Goal: Transaction & Acquisition: Purchase product/service

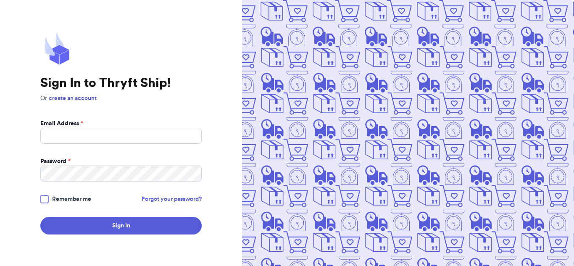
click at [95, 129] on input "Email Address *" at bounding box center [120, 136] width 161 height 16
type input "mtr"
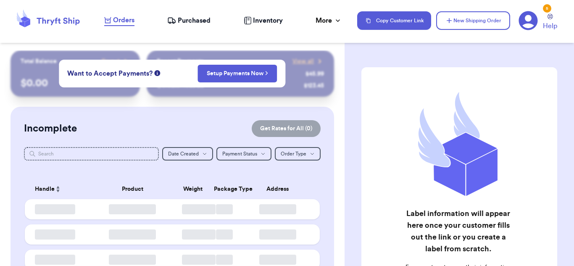
checkbox input "false"
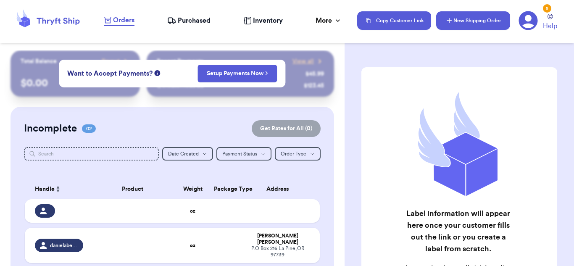
click at [465, 15] on button "New Shipping Order" at bounding box center [473, 20] width 74 height 18
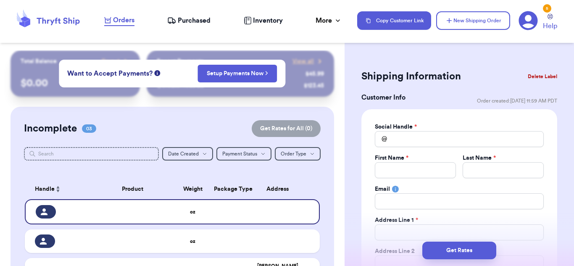
scroll to position [42, 0]
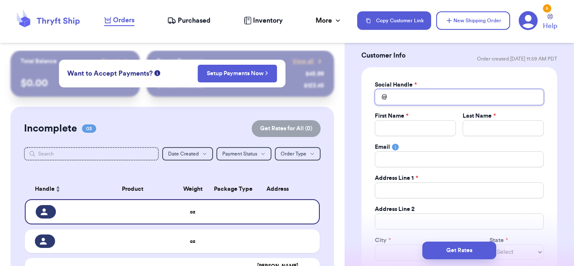
click at [421, 91] on input "Total Amount Paid" at bounding box center [459, 97] width 169 height 16
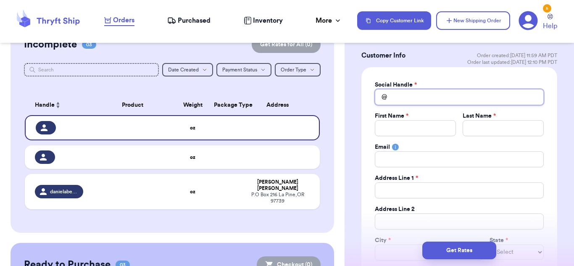
type input "n"
type input "n/"
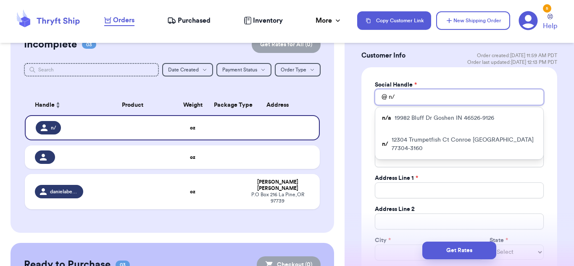
type input "n/a"
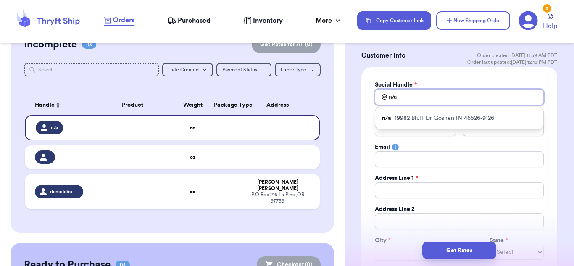
type input "n/a"
click at [365, 193] on div "Social Handle * @ n/a n/a [STREET_ADDRESS][PERSON_NAME] First Name * Last Name …" at bounding box center [459, 193] width 196 height 253
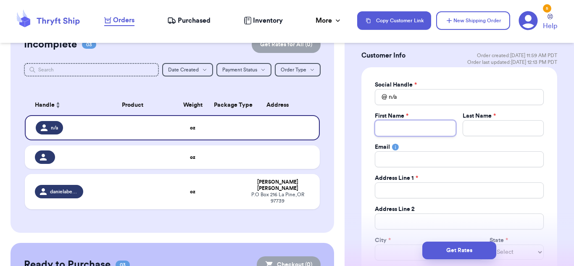
click at [389, 128] on input "Total Amount Paid" at bounding box center [415, 128] width 81 height 16
type input "C"
type input "Ch"
type input "Che"
type input "Chey"
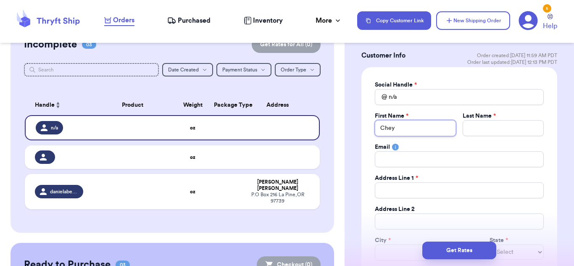
type input "Cheya"
type input "Cheyan"
type input "Cheyann"
type input "Cheyanne"
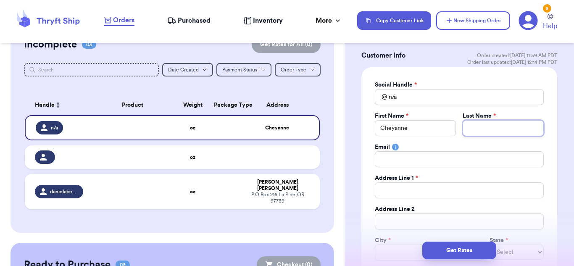
type input "D"
type input "Do"
type input "Dou"
type input "[PERSON_NAME]"
type input "Dougl"
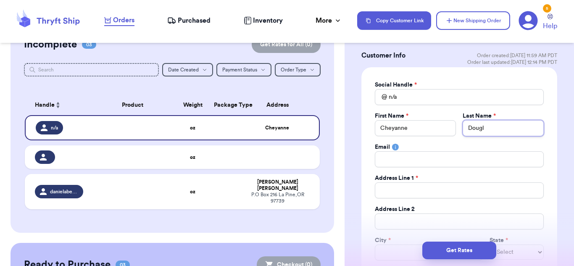
type input "Dougla"
type input "[PERSON_NAME]"
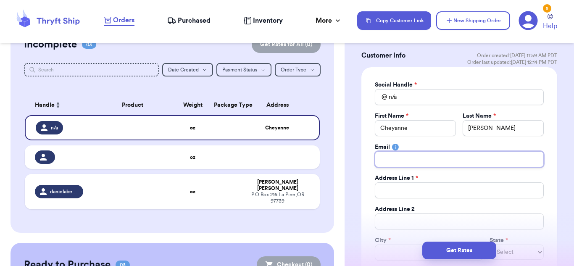
click at [409, 156] on input "Total Amount Paid" at bounding box center [459, 159] width 169 height 16
type input "m"
type input "m-"
type input "m"
type input "m_"
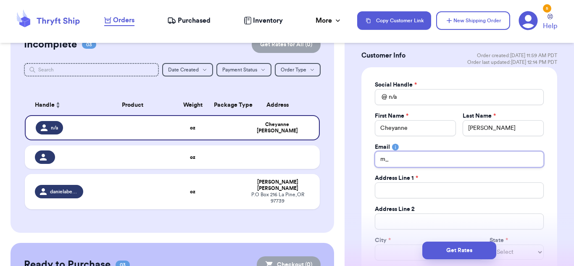
type input "m_c"
type input "m_co"
type input "m_cor"
type input "m_corn"
type input "m_corne"
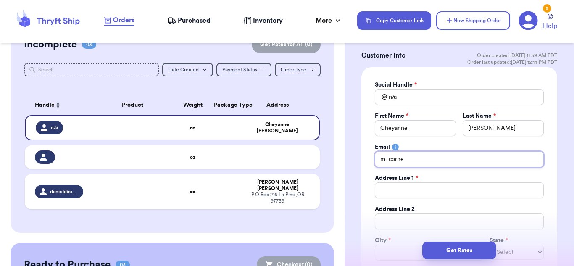
type input "m_cornej"
type input "m_cornejo"
type input "m_cornej"
type input "m_corne"
type input "m_corn"
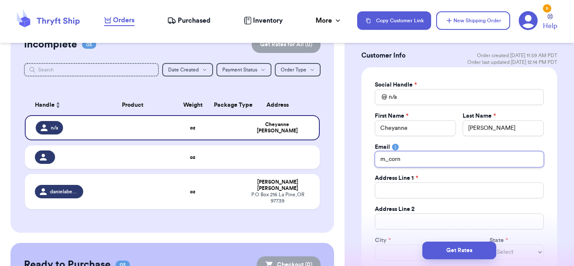
type input "m_cor"
type input "m_co"
type input "m_c"
type input "m_"
type input "m"
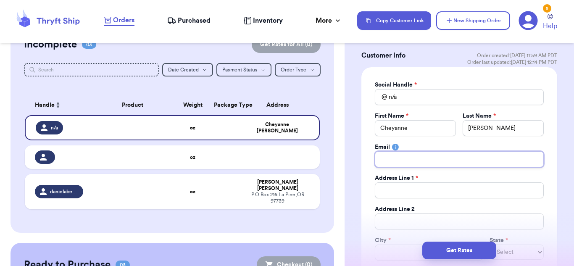
type input "n"
type input "n/"
type input "n/a"
type input "5"
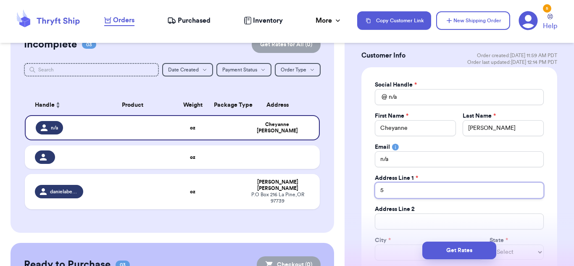
type input "55"
type input "550"
type input "5505"
type input "5505 n"
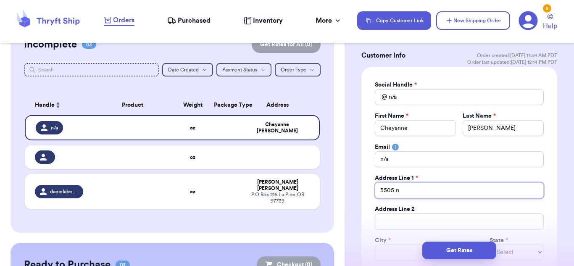
type input "5505 no"
type input "5505 not"
type input "5505 [PERSON_NAME]"
type input "5505 notti"
type input "5505 nottin"
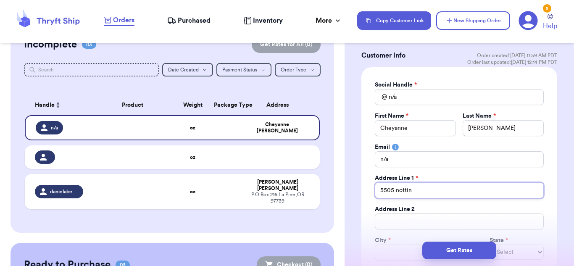
type input "5505 notting"
type input "5505 nottin"
type input "5505 notti"
type input "5505 [PERSON_NAME]"
type input "5505 not"
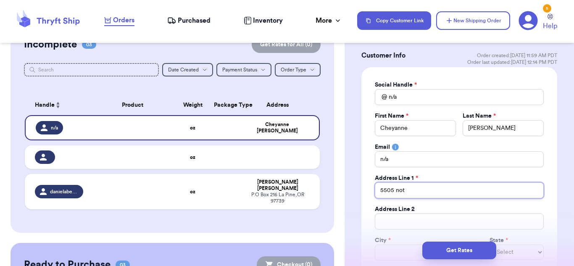
type input "5505 no"
type input "5505 n"
type input "5505"
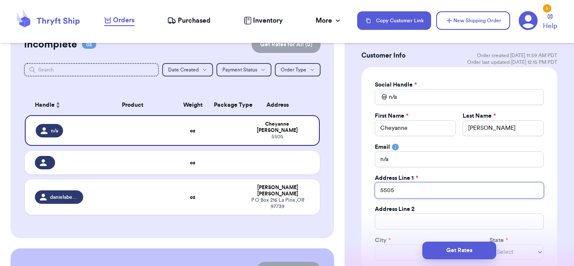
drag, startPoint x: 407, startPoint y: 194, endPoint x: 356, endPoint y: 192, distance: 51.3
paste input "Knotting Pass"
type input "5505 Knotting Pass"
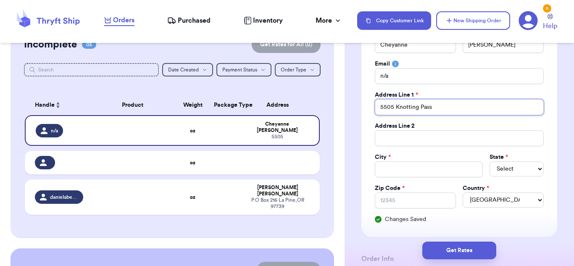
scroll to position [126, 0]
type input "5505 Knotting Pass"
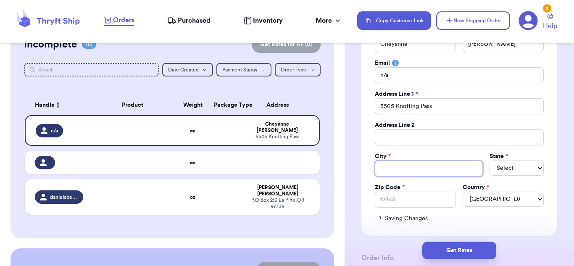
click at [401, 164] on input "Total Amount Paid" at bounding box center [429, 169] width 108 height 16
type input "L"
type input "La"
type input "Las"
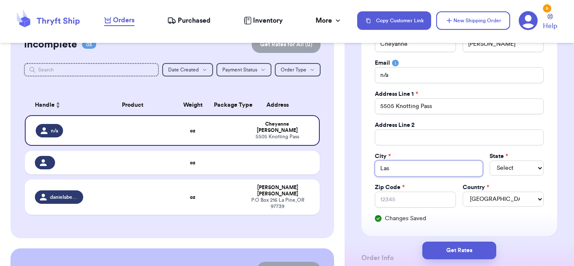
type input "Las V"
type input "Las Ve"
type input "Las Veg"
type input "Las [PERSON_NAME]"
type input "[GEOGRAPHIC_DATA]"
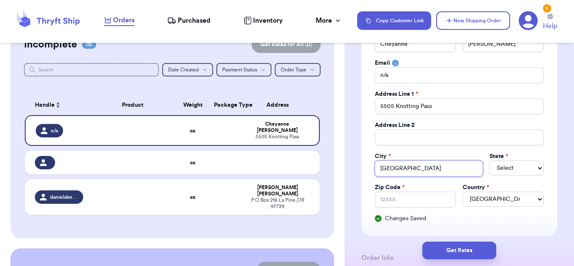
type input "[GEOGRAPHIC_DATA]"
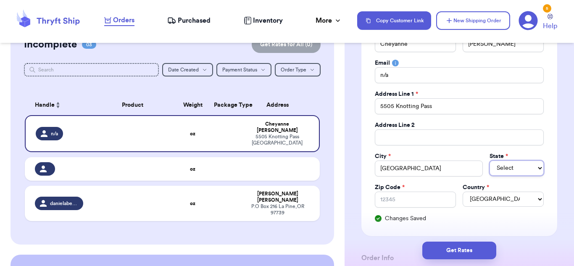
select select "NE"
click at [508, 169] on select "AL AK AZ AR CA CO CT DE DC [GEOGRAPHIC_DATA] [GEOGRAPHIC_DATA] HI ID IL IN IA […" at bounding box center [517, 168] width 54 height 15
select select "NV"
click at [490, 161] on select "AL AK AZ AR CA CO CT DE DC [GEOGRAPHIC_DATA] [GEOGRAPHIC_DATA] HI ID IL IN IA […" at bounding box center [517, 168] width 54 height 15
paste input "89131"
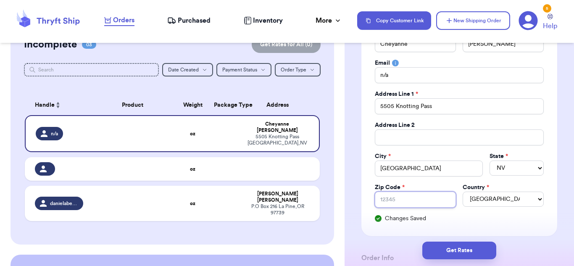
type input "89131"
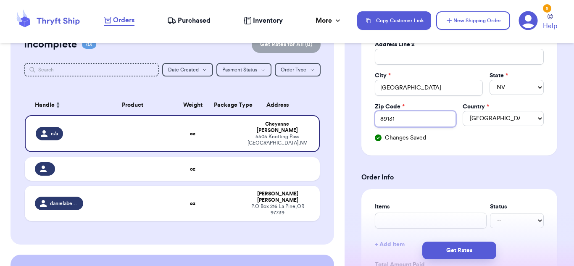
scroll to position [210, 0]
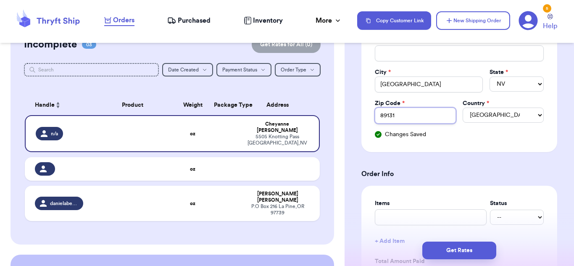
type input "89131"
click at [464, 162] on form "Shipping Information Delete Label Customer Info Order created: [DATE] 11:59 AM …" at bounding box center [459, 256] width 196 height 799
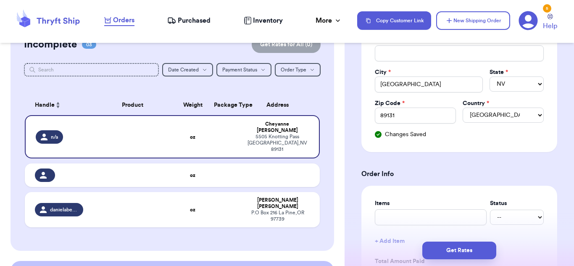
scroll to position [336, 0]
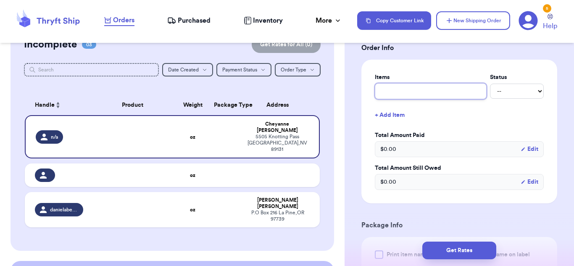
click at [408, 95] on input "text" at bounding box center [431, 91] width 112 height 16
type input "b"
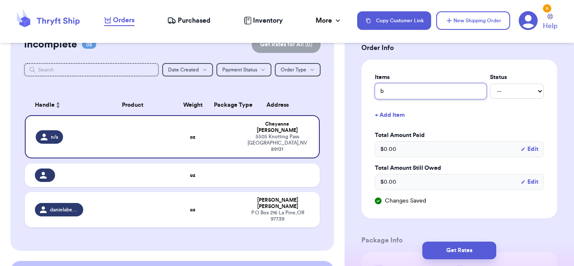
type input "bl"
type input "blo"
type input "blou"
type input "blous"
type input "blouse"
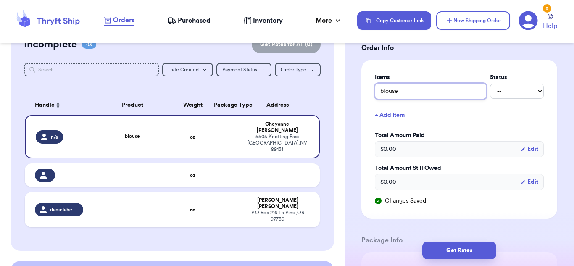
type input "blouse"
click at [506, 91] on select "-- Paid Owes" at bounding box center [517, 91] width 54 height 15
click at [490, 84] on select "-- Paid Owes" at bounding box center [517, 91] width 54 height 15
drag, startPoint x: 500, startPoint y: 92, endPoint x: 500, endPoint y: 97, distance: 5.0
click at [500, 92] on select "-- Paid Owes" at bounding box center [517, 91] width 54 height 15
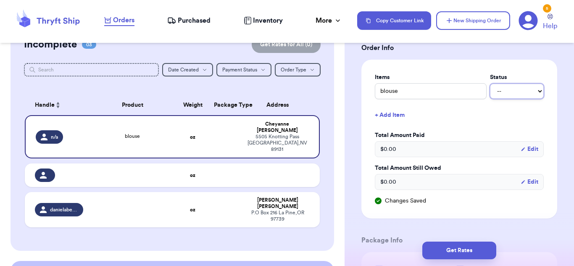
select select "paid"
click at [490, 84] on select "-- Paid Owes" at bounding box center [517, 91] width 54 height 15
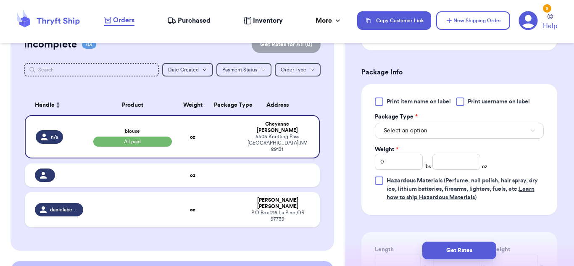
scroll to position [546, 0]
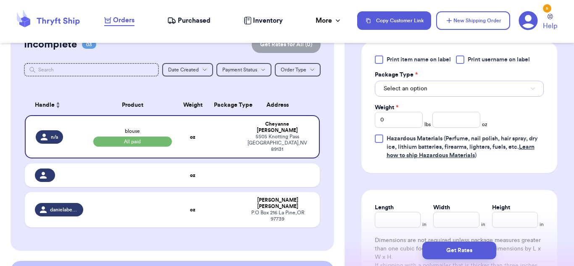
click at [473, 89] on button "Select an option" at bounding box center [459, 89] width 169 height 16
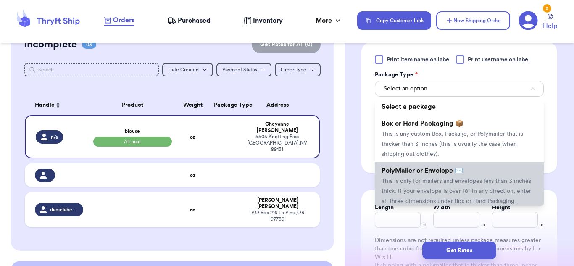
click at [435, 168] on span "PolyMailer or Envelope ✉️" at bounding box center [423, 170] width 82 height 7
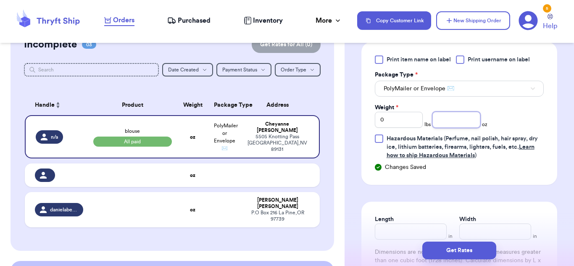
click at [447, 116] on input "number" at bounding box center [456, 120] width 48 height 16
type input "2"
click at [502, 178] on div "Print item name on label Print username on label Package Type * PolyMailer or E…" at bounding box center [459, 113] width 196 height 143
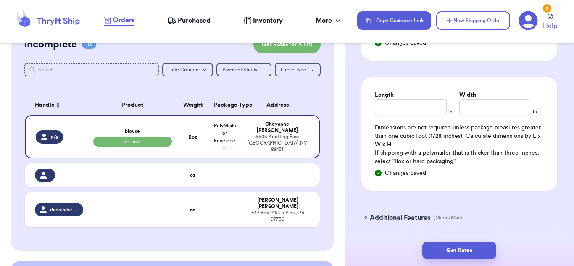
scroll to position [672, 0]
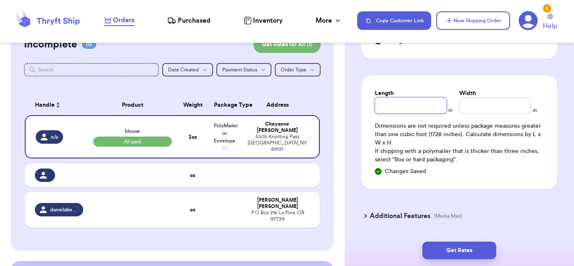
click at [405, 105] on input "Length" at bounding box center [411, 105] width 72 height 16
type input "3"
click at [476, 107] on input "Width *" at bounding box center [495, 105] width 72 height 16
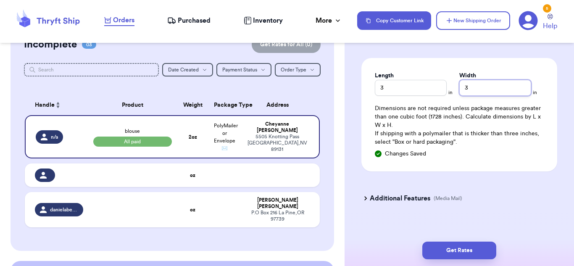
scroll to position [698, 0]
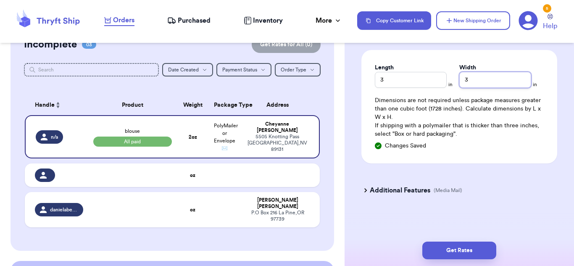
type input "3"
click at [493, 148] on div "Saving Changes" at bounding box center [459, 146] width 169 height 8
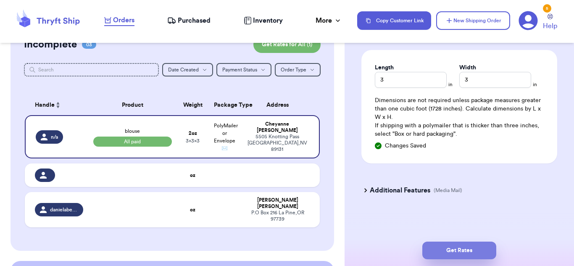
click at [472, 250] on button "Get Rates" at bounding box center [459, 251] width 74 height 18
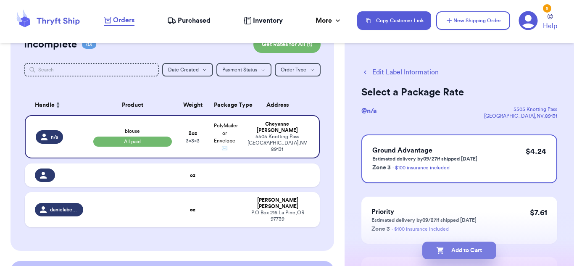
click at [449, 247] on button "Add to Cart" at bounding box center [459, 251] width 74 height 18
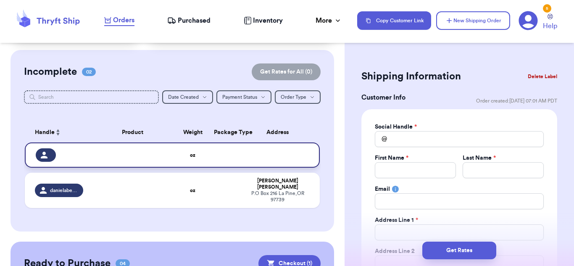
scroll to position [84, 0]
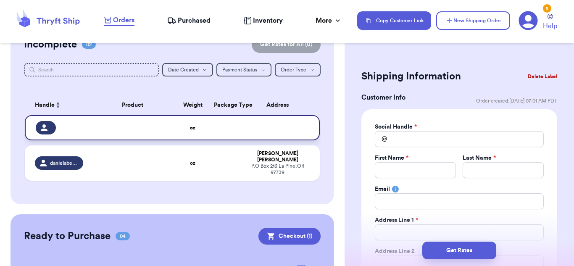
click at [129, 130] on td at bounding box center [132, 127] width 89 height 25
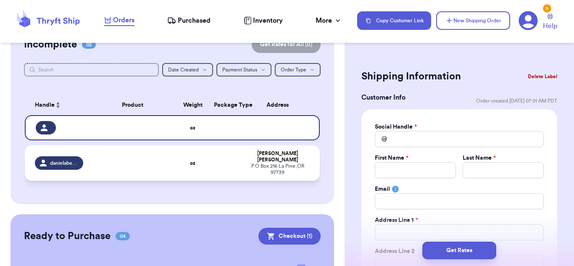
click at [130, 167] on td at bounding box center [132, 162] width 89 height 35
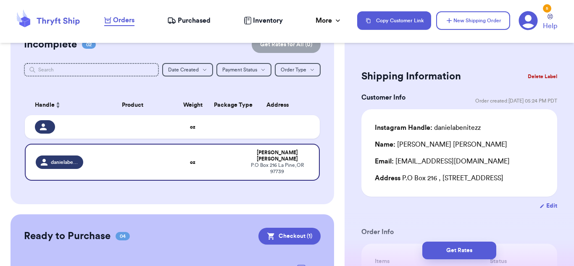
click at [530, 76] on button "Delete Label" at bounding box center [542, 76] width 36 height 18
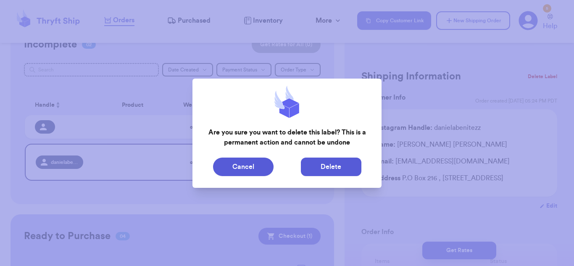
click at [312, 163] on button "Delete" at bounding box center [331, 167] width 61 height 18
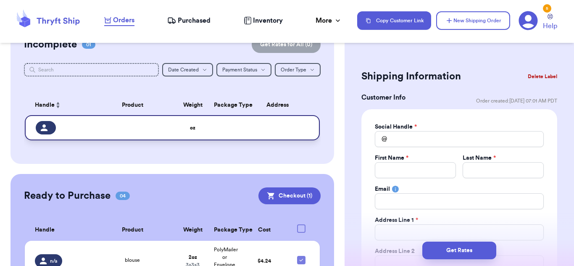
click at [209, 129] on td at bounding box center [225, 127] width 32 height 25
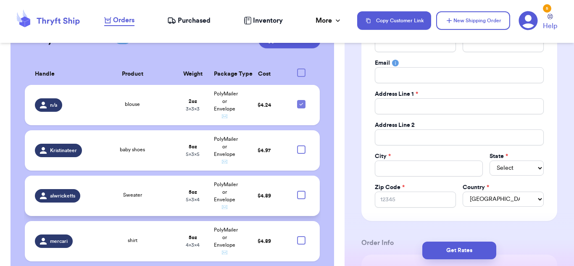
scroll to position [185, 0]
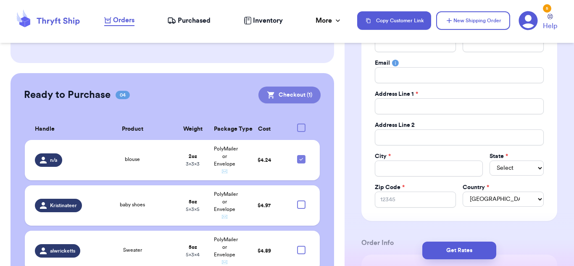
click at [281, 89] on button "Checkout ( 1 )" at bounding box center [289, 95] width 62 height 17
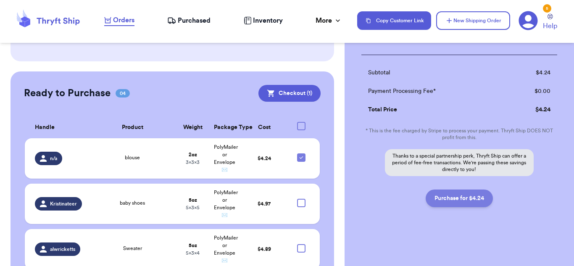
click at [449, 194] on button "Purchase for $4.24" at bounding box center [459, 199] width 67 height 18
checkbox input "false"
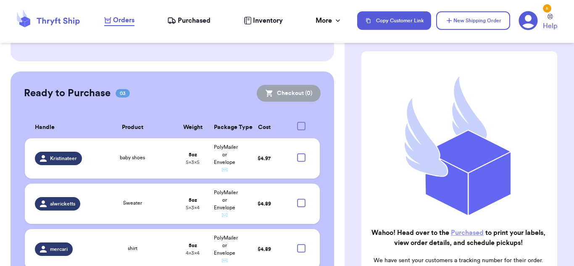
scroll to position [0, 0]
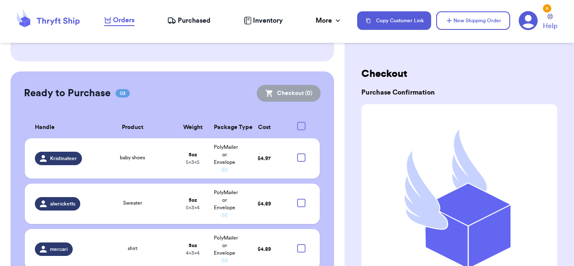
click at [205, 19] on span "Purchased" at bounding box center [194, 21] width 33 height 10
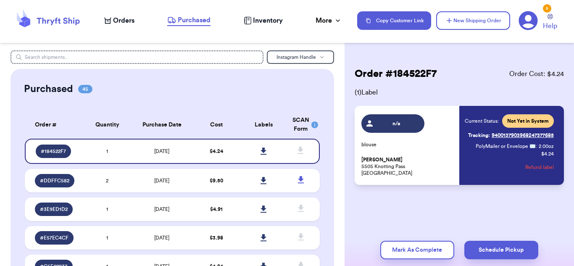
click at [522, 133] on link "Tracking: 9400137903968247377685" at bounding box center [511, 135] width 86 height 13
click at [261, 154] on icon at bounding box center [264, 152] width 6 height 8
